Goal: Task Accomplishment & Management: Use online tool/utility

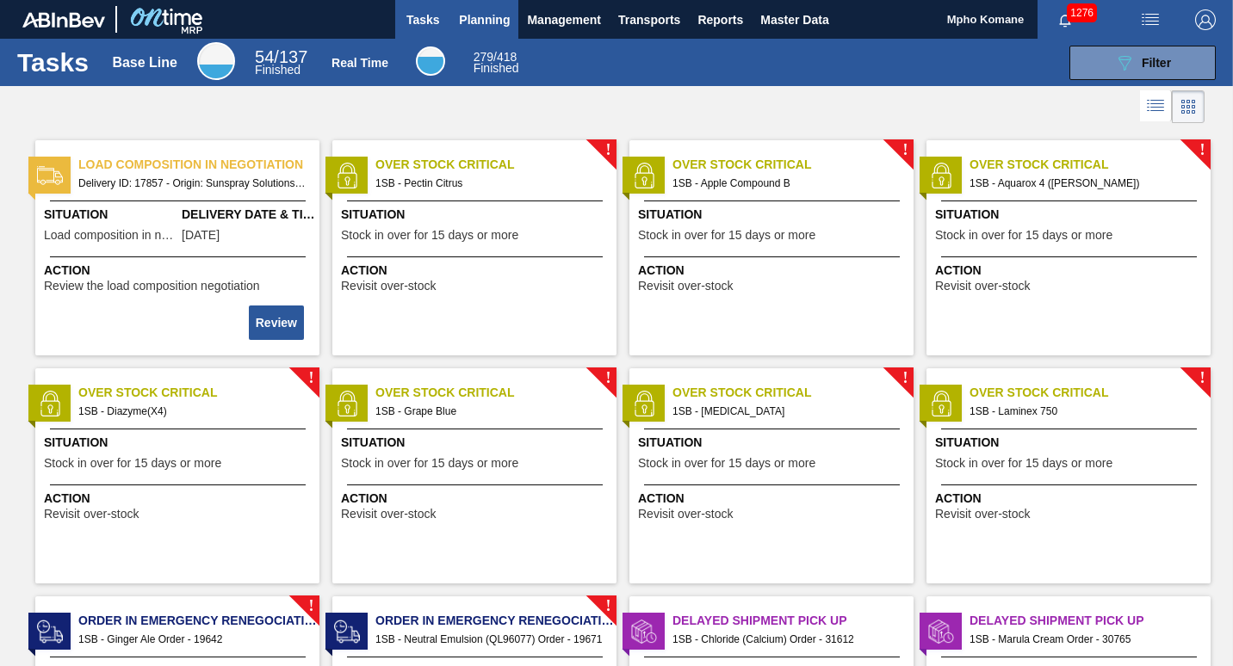
click at [480, 20] on span "Planning" at bounding box center [484, 19] width 51 height 21
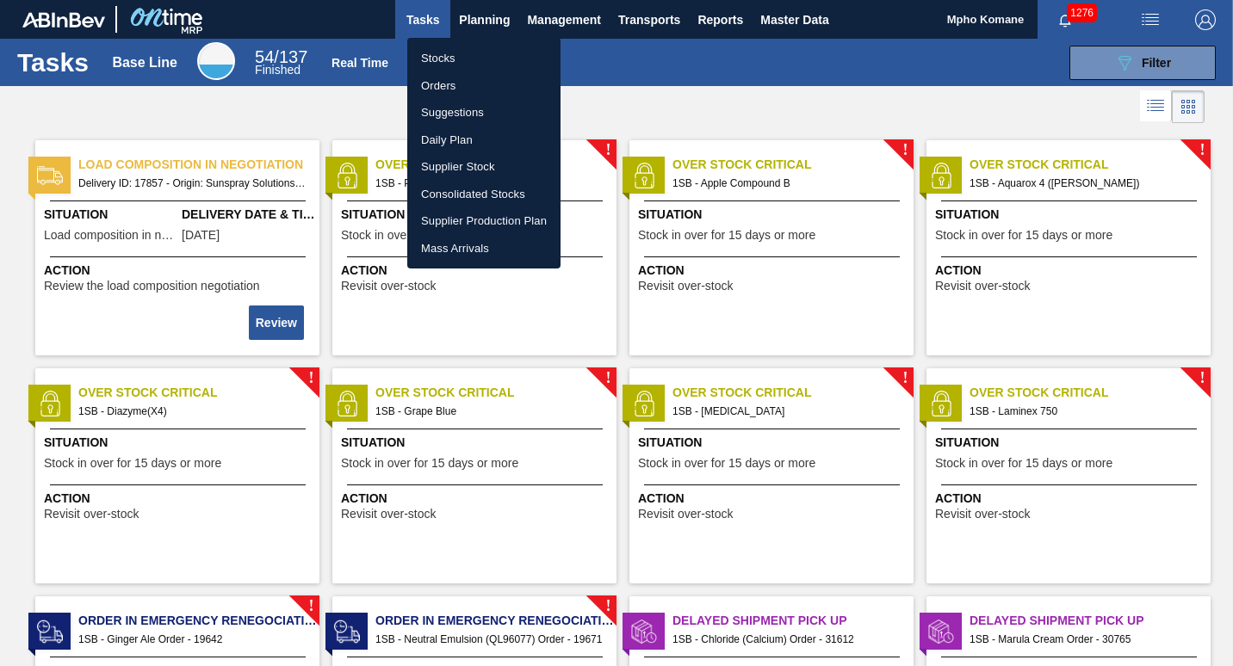
click at [441, 89] on li "Orders" at bounding box center [483, 86] width 153 height 28
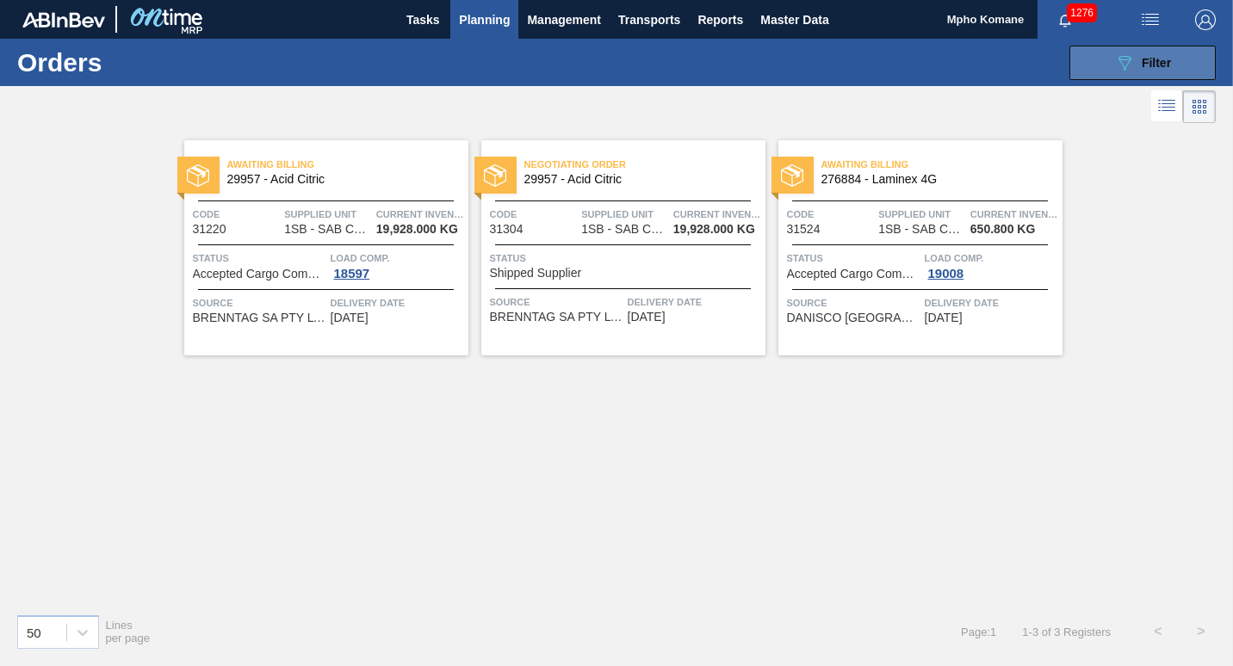
click at [1102, 53] on button "089F7B8B-B2A5-4AFE-B5C0-19BA573D28AC Filter" at bounding box center [1142, 63] width 146 height 34
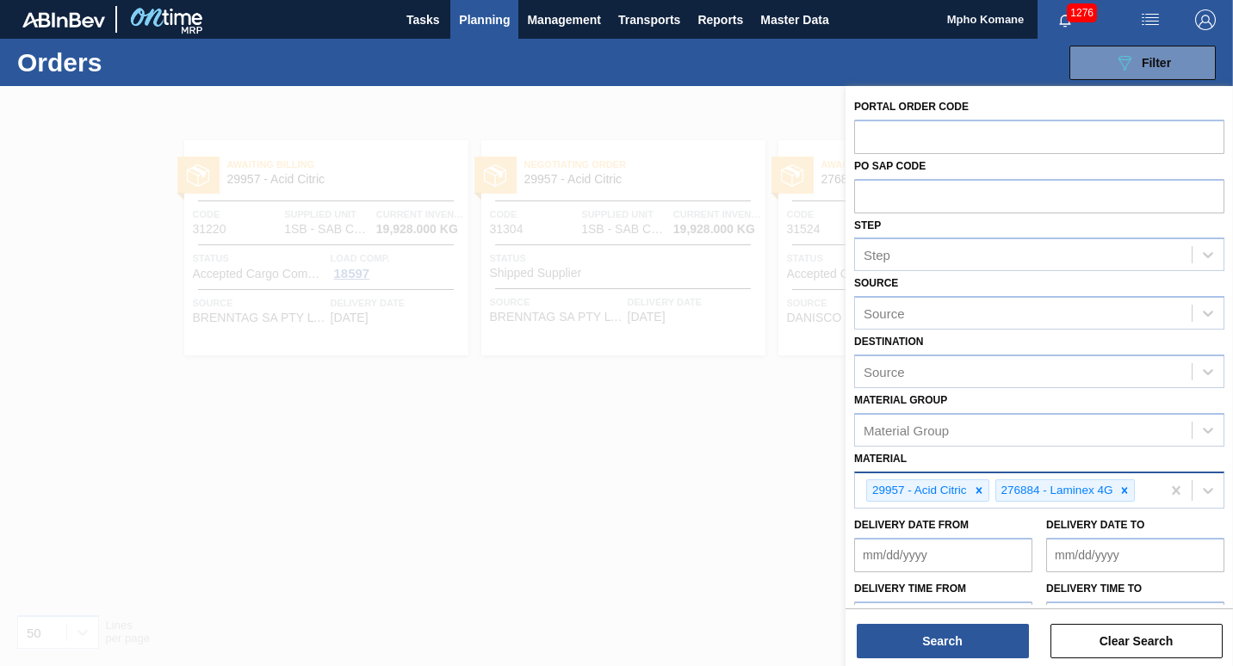
click at [1146, 489] on div "29957 - Acid Citric 276884 - Laminex 4G" at bounding box center [1008, 490] width 306 height 35
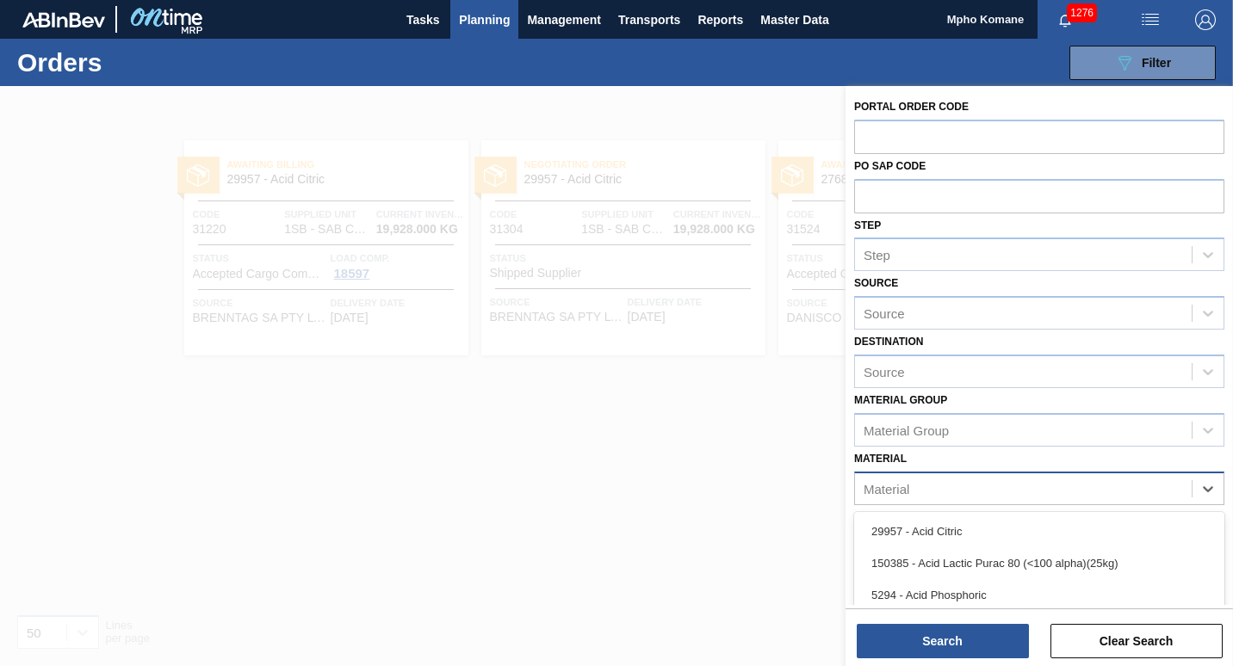
paste input "269022"
type input "269022"
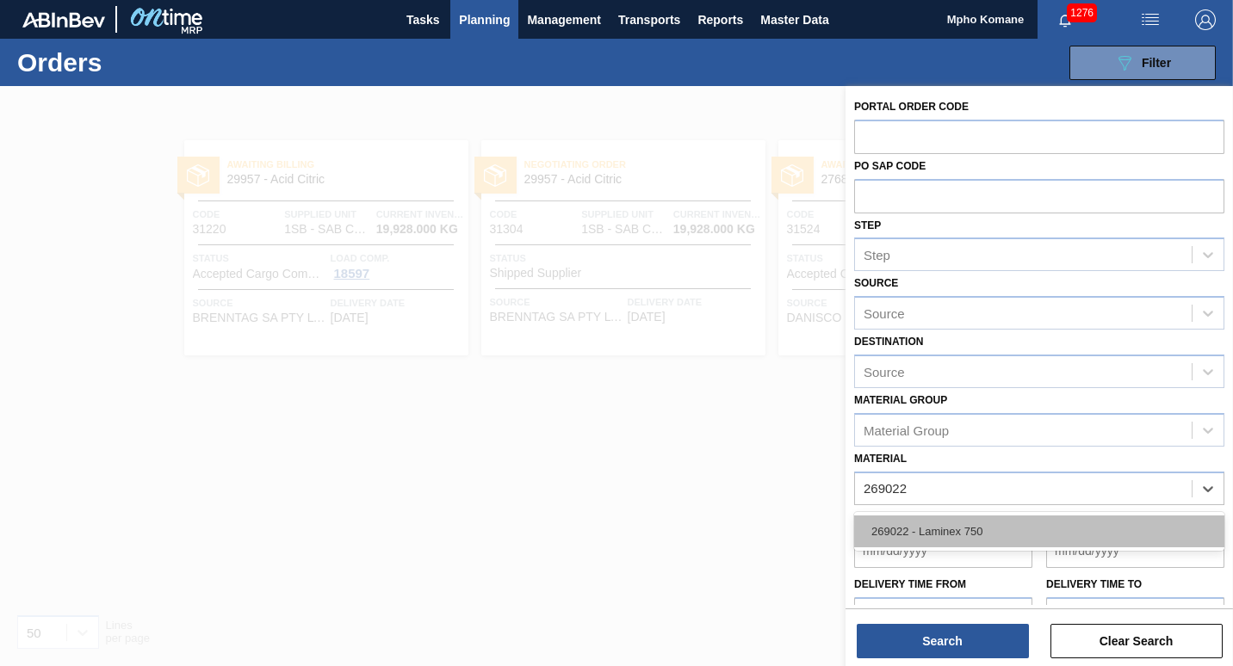
click at [939, 535] on div "269022 - Laminex 750" at bounding box center [1039, 532] width 370 height 32
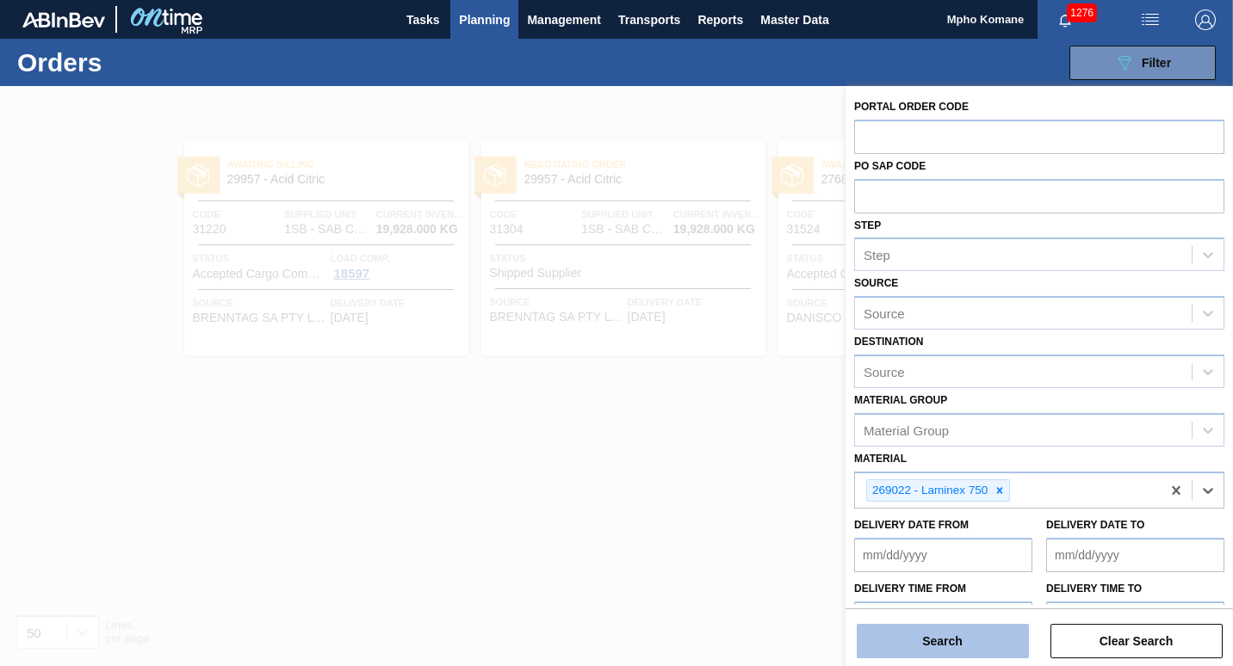
click at [918, 642] on button "Search" at bounding box center [943, 641] width 172 height 34
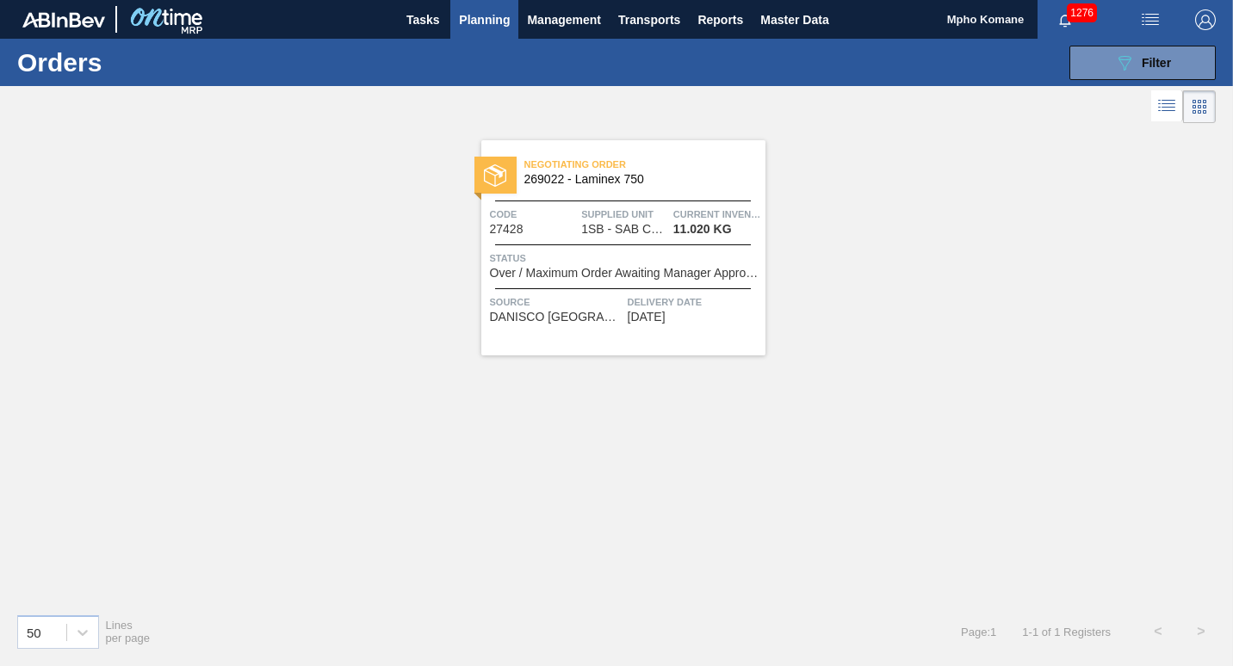
click at [642, 268] on span "Over / Maximum Order Awaiting Manager Approval" at bounding box center [625, 273] width 271 height 13
